Goal: Information Seeking & Learning: Learn about a topic

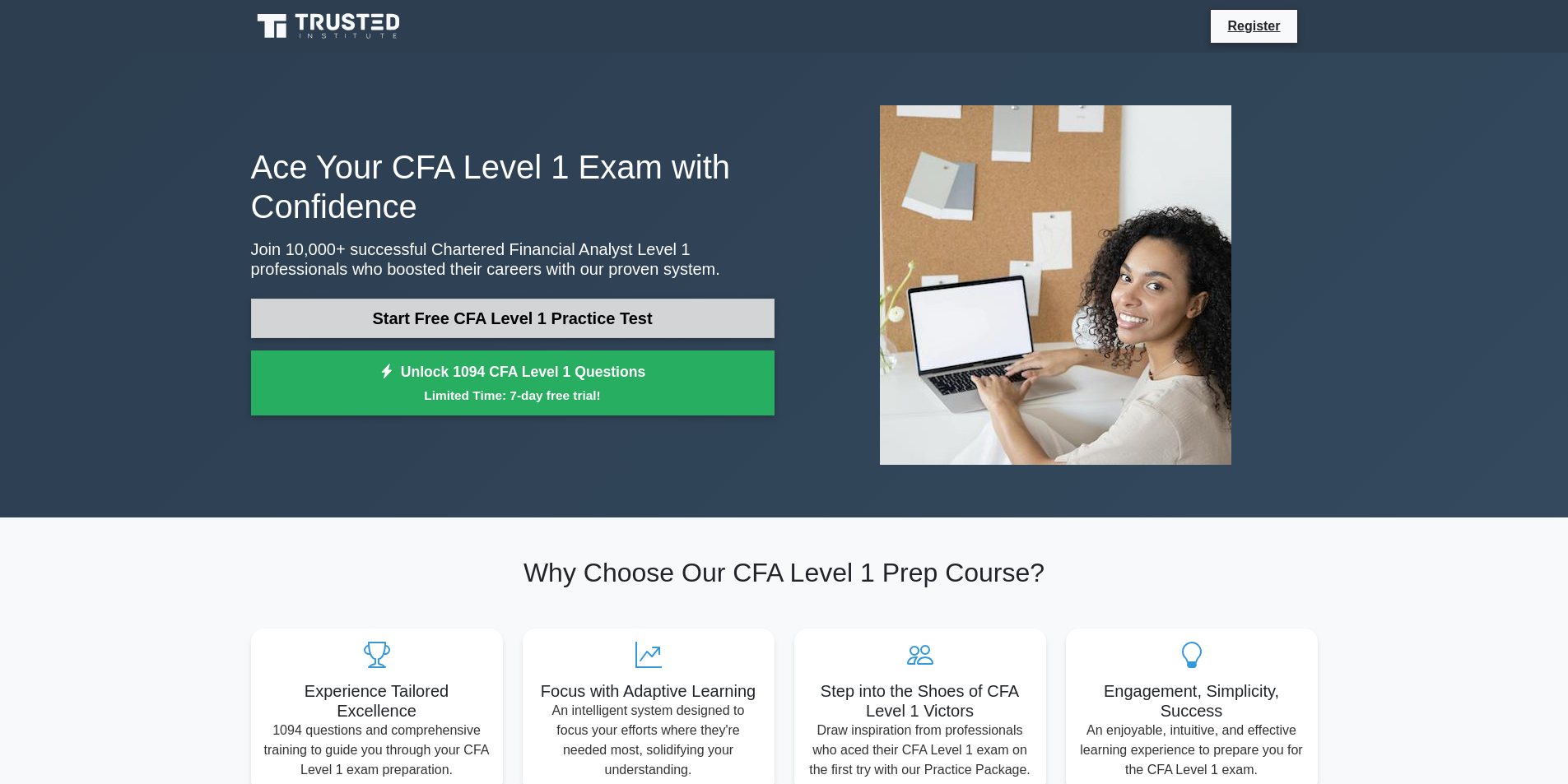
click at [576, 317] on link "Start Free CFA Level 1 Practice Test" at bounding box center [512, 319] width 524 height 39
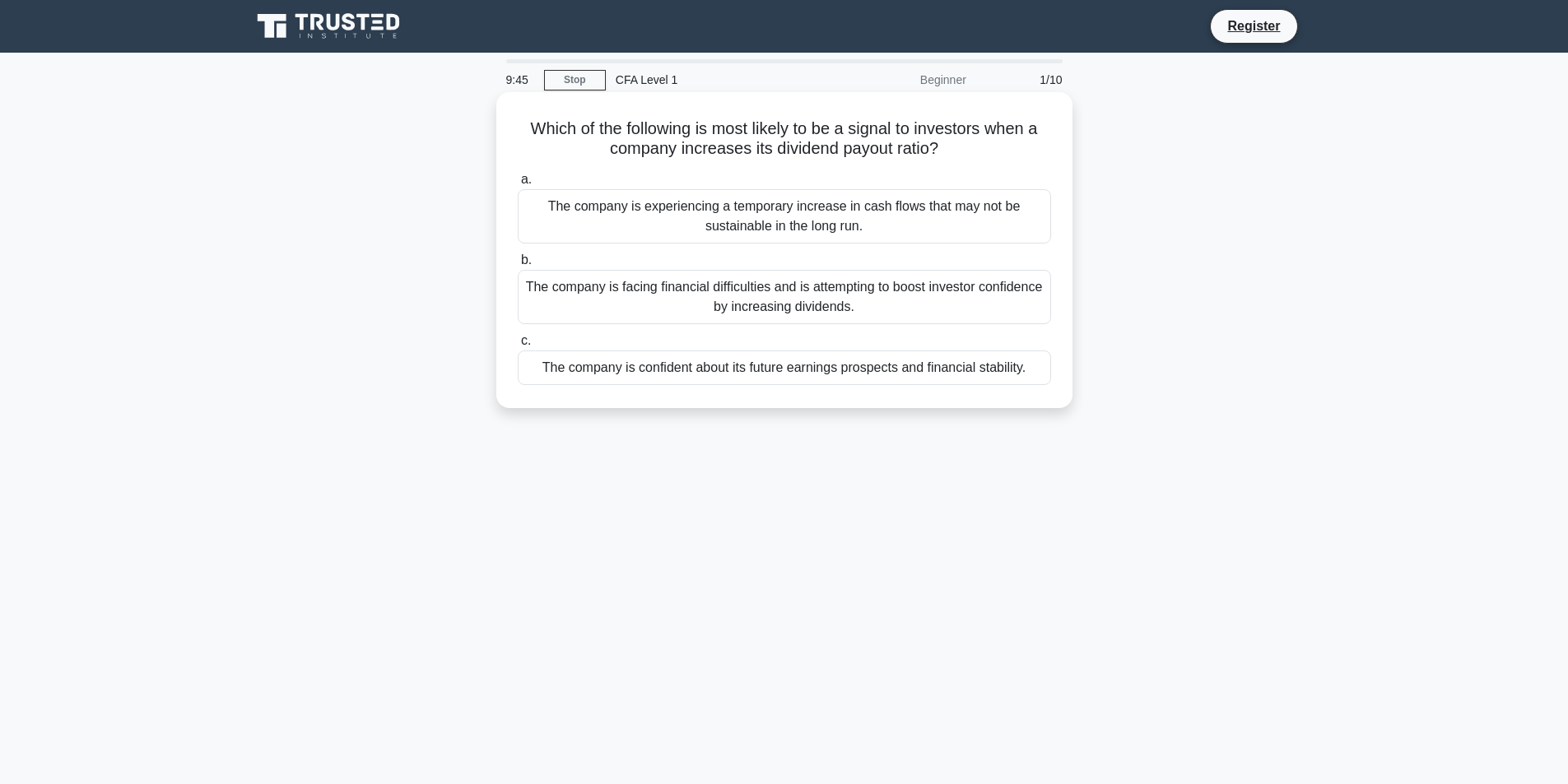
click at [906, 306] on div "The company is facing financial difficulties and is attempting to boost investo…" at bounding box center [784, 297] width 534 height 55
click at [518, 266] on input "b. The company is facing financial difficulties and is attempting to boost inve…" at bounding box center [518, 260] width 0 height 11
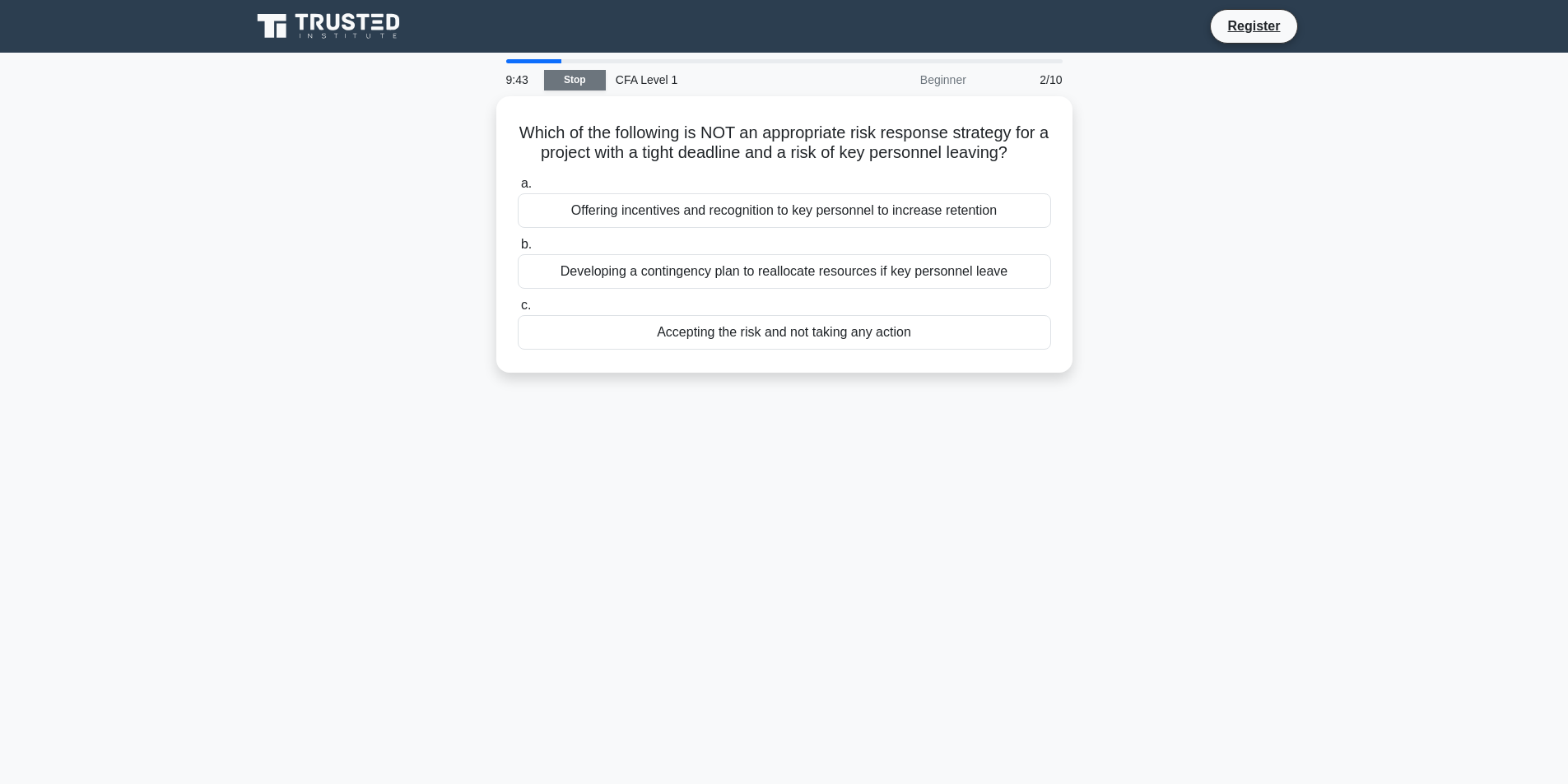
click at [584, 86] on link "Stop" at bounding box center [575, 80] width 62 height 21
